Goal: Task Accomplishment & Management: Manage account settings

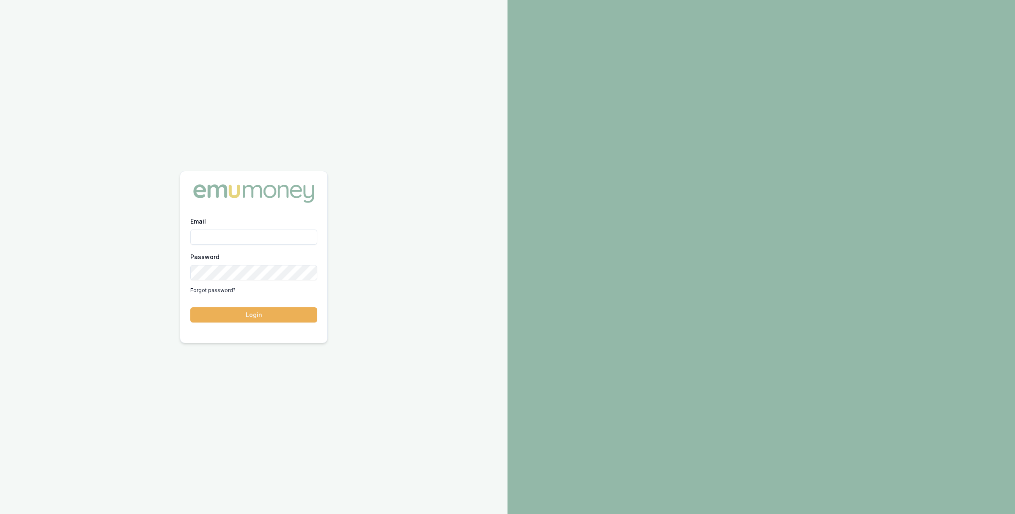
click at [242, 235] on input "Email" at bounding box center [253, 237] width 127 height 15
type input "m@[DOMAIN_NAME]"
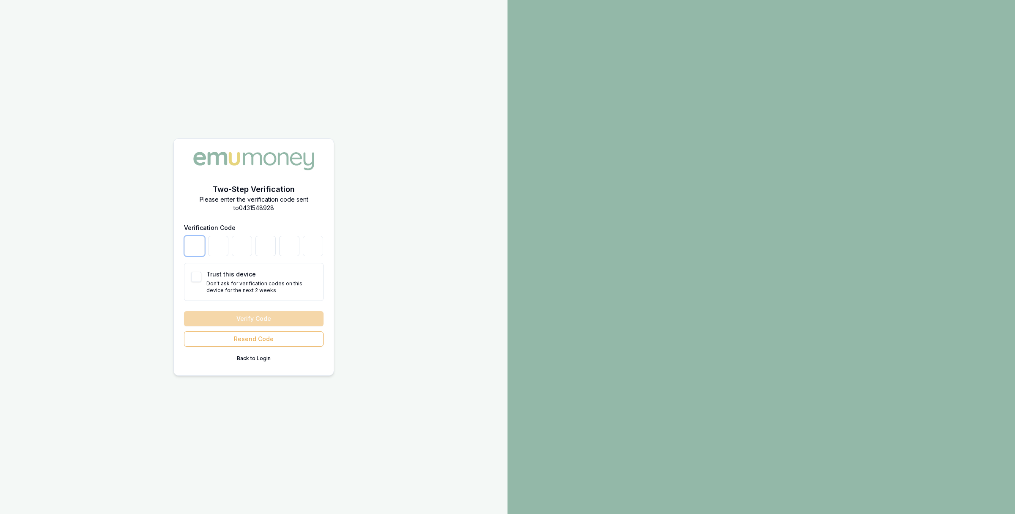
click at [196, 239] on input "number" at bounding box center [194, 246] width 20 height 20
click at [195, 279] on button "Trust this device" at bounding box center [196, 277] width 10 height 10
checkbox input "true"
click at [195, 242] on input "number" at bounding box center [194, 246] width 20 height 20
type input "7"
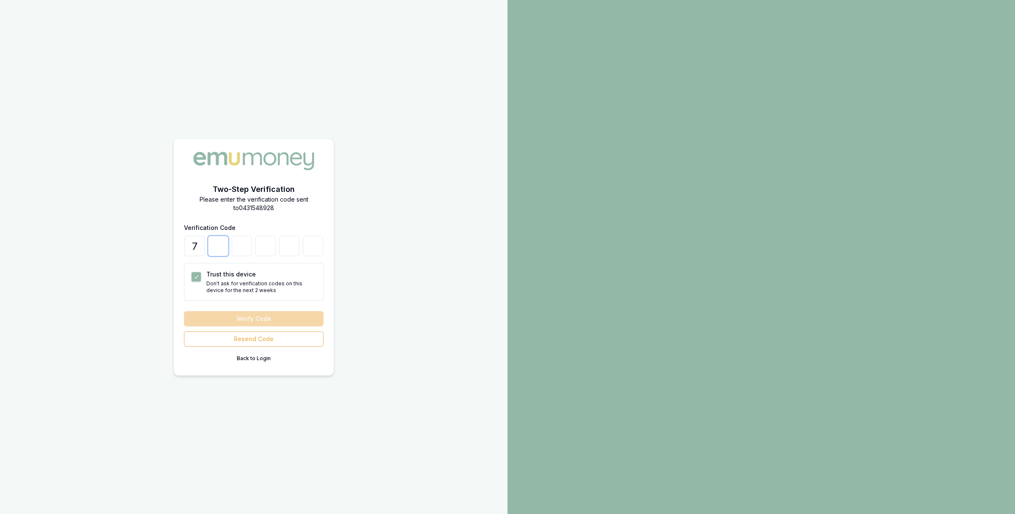
type input "9"
type input "2"
type input "8"
type input "2"
type input "9"
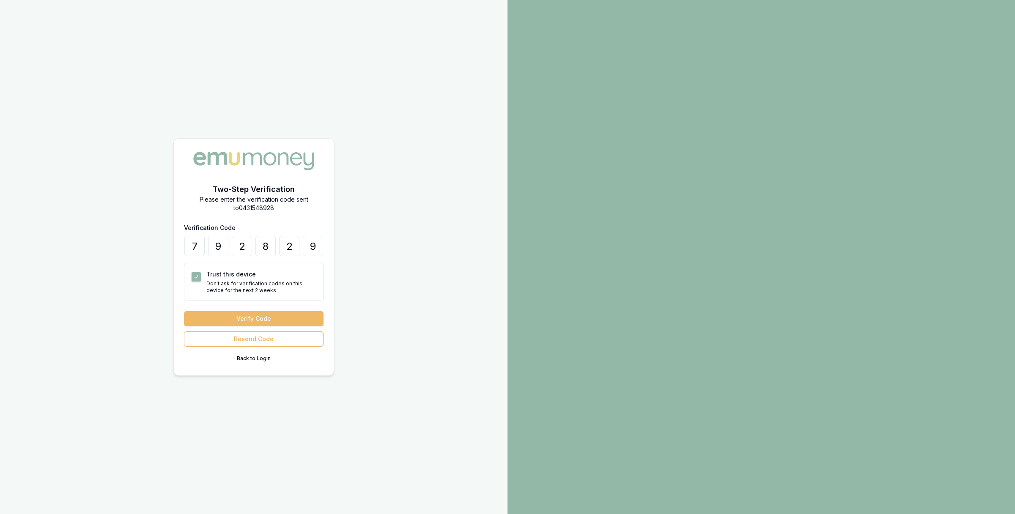
click at [230, 316] on button "Verify Code" at bounding box center [254, 318] width 140 height 15
